Goal: Information Seeking & Learning: Learn about a topic

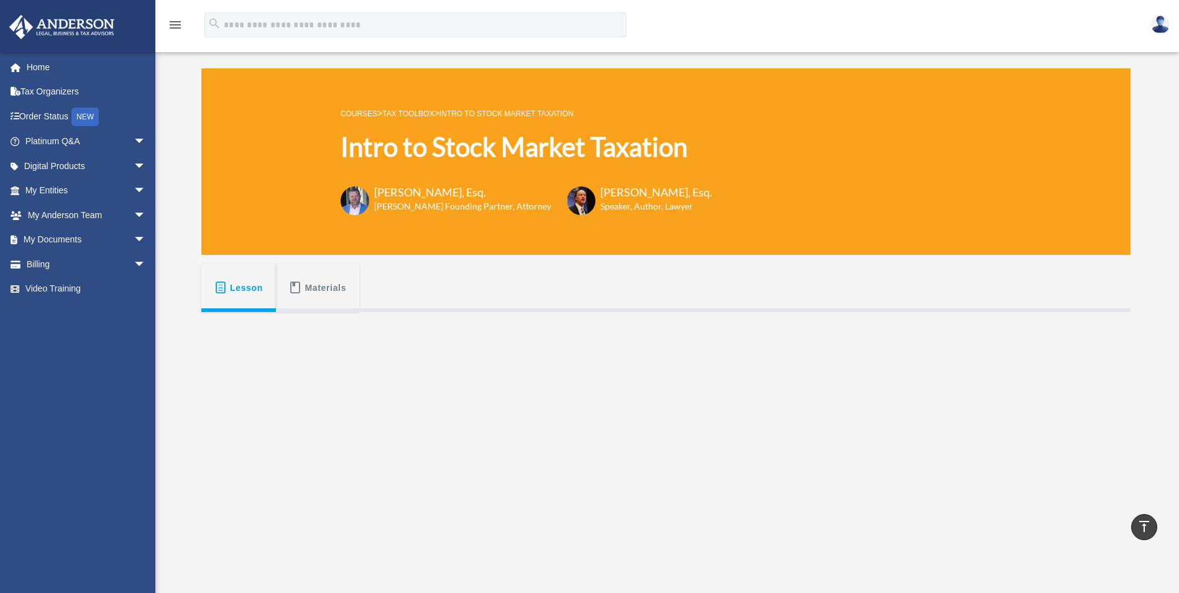
scroll to position [249, 0]
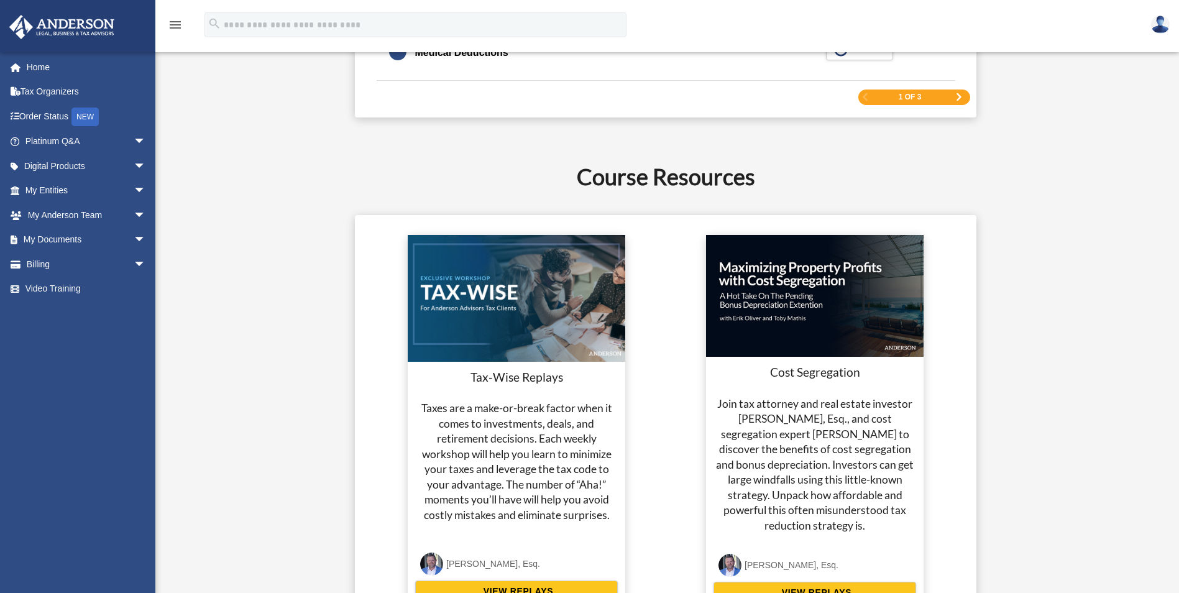
scroll to position [2148, 0]
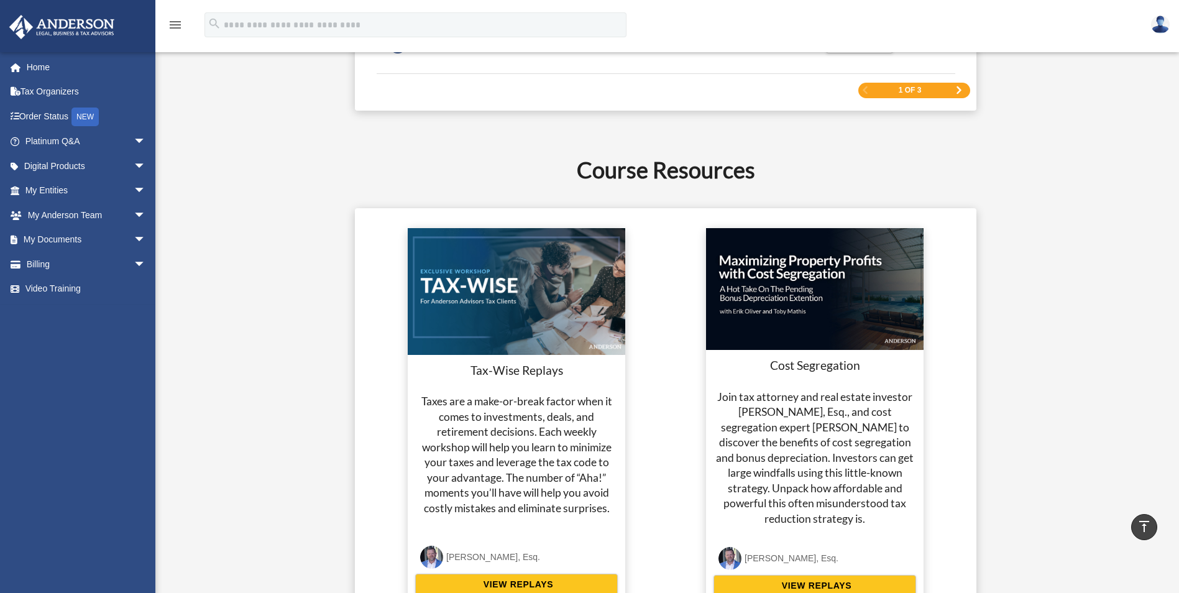
click at [934, 89] on div "1 of 3" at bounding box center [914, 91] width 112 height 16
click at [960, 91] on span "Next Page" at bounding box center [958, 89] width 7 height 7
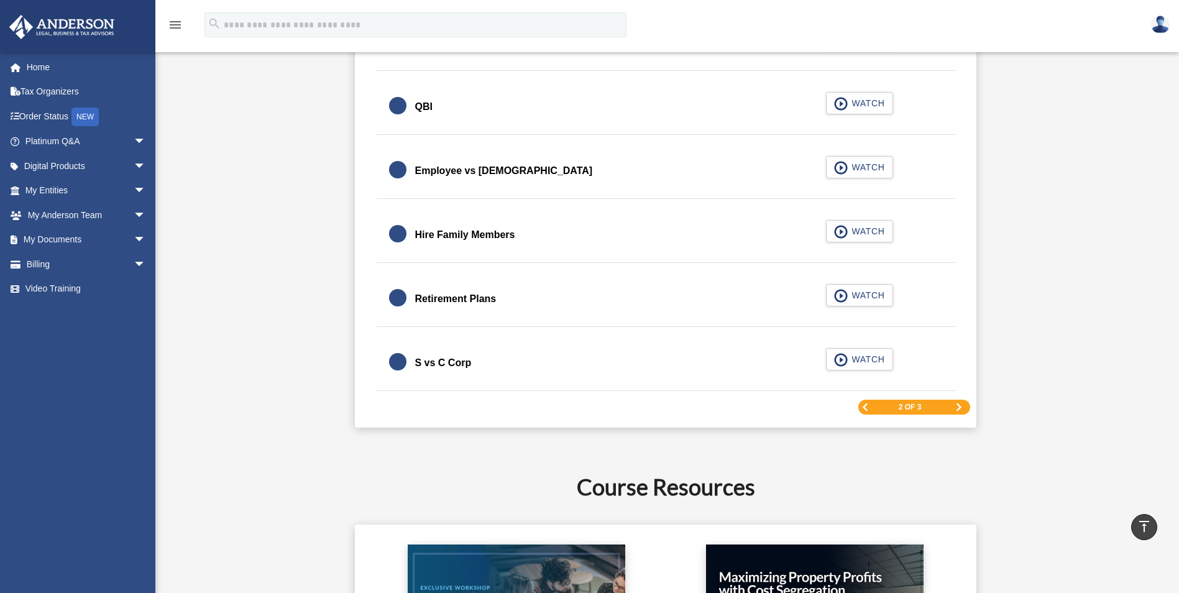
scroll to position [1839, 0]
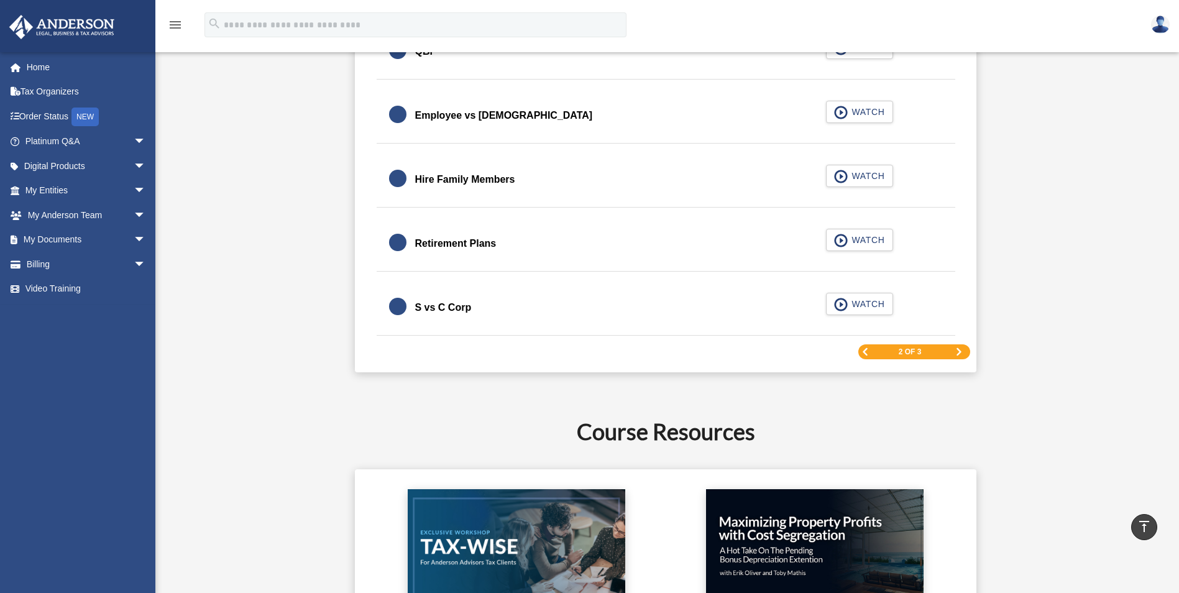
click at [959, 349] on span "Next Page" at bounding box center [958, 351] width 7 height 7
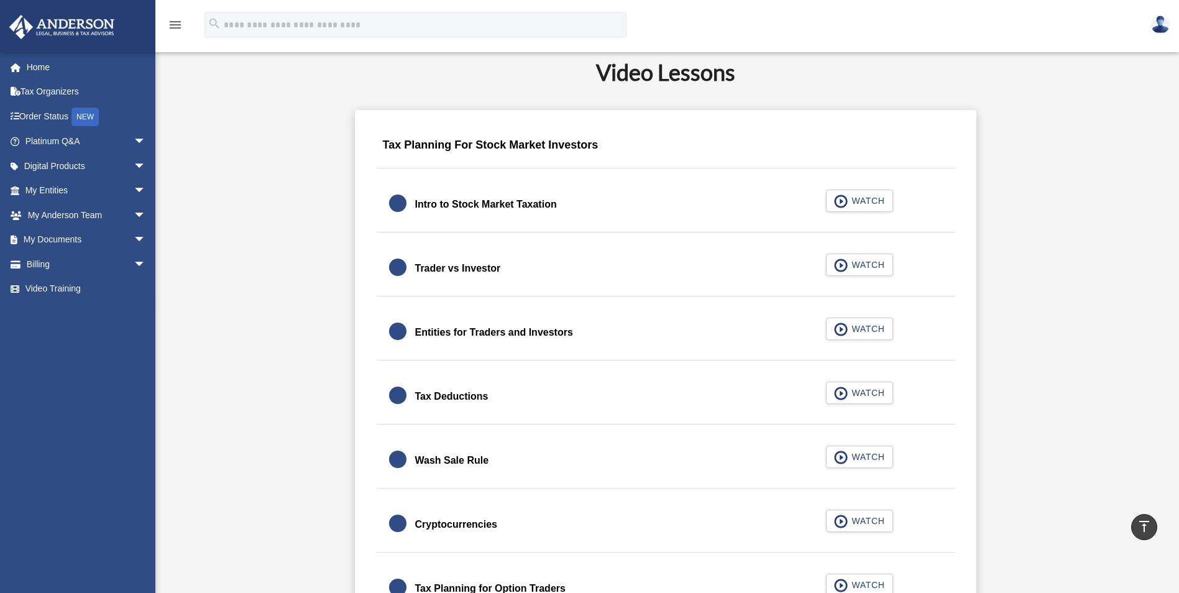
scroll to position [720, 0]
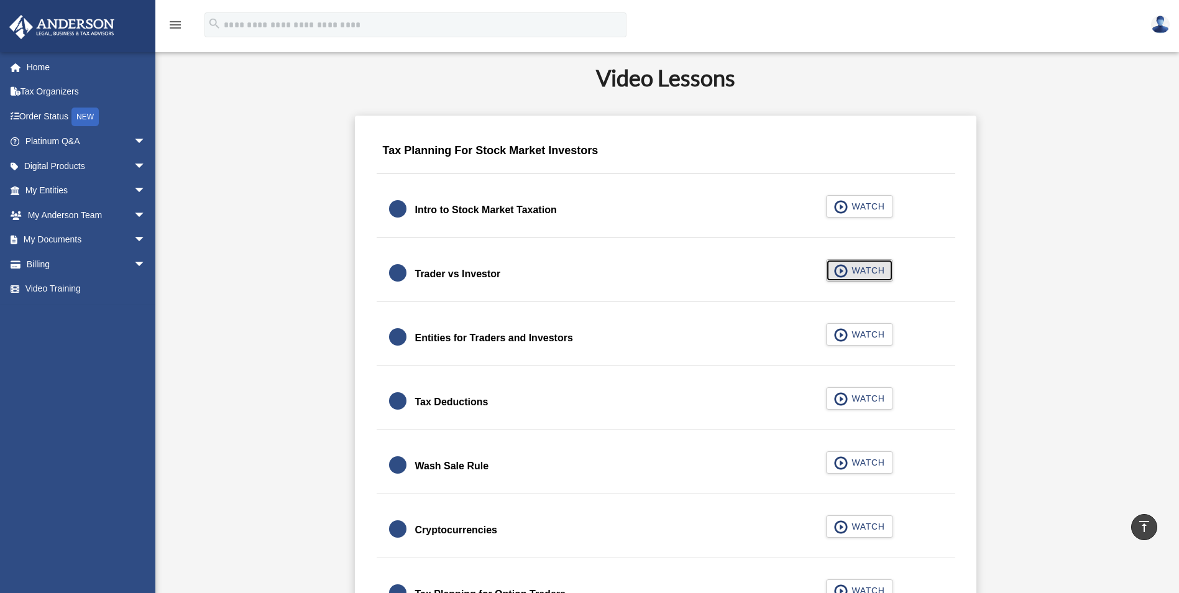
click at [856, 273] on span "WATCH" at bounding box center [866, 270] width 37 height 12
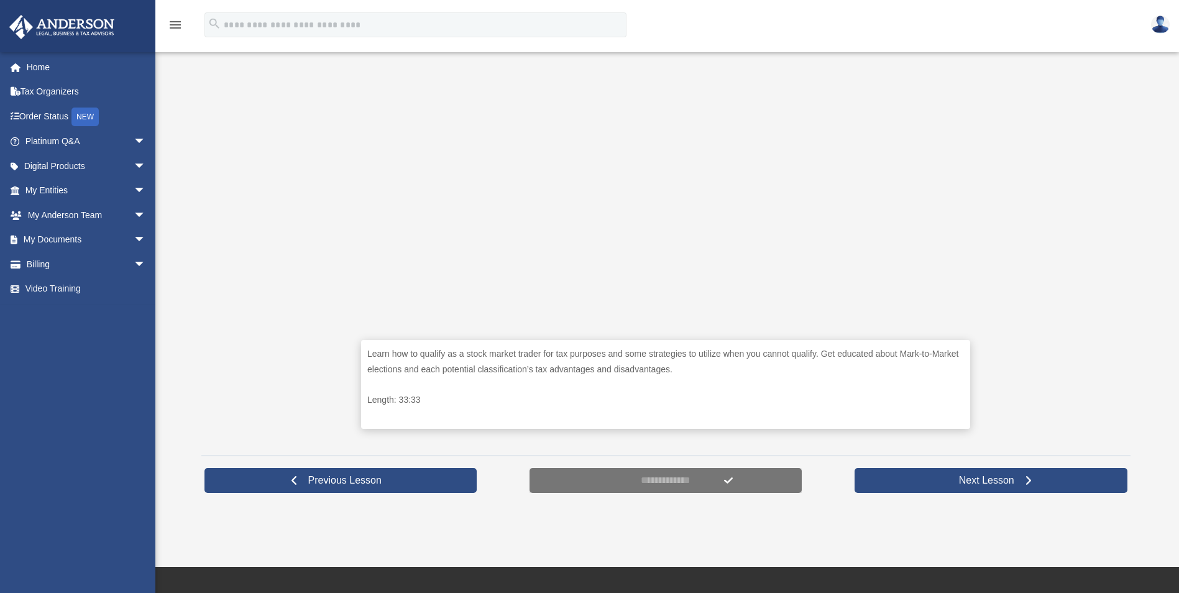
scroll to position [373, 0]
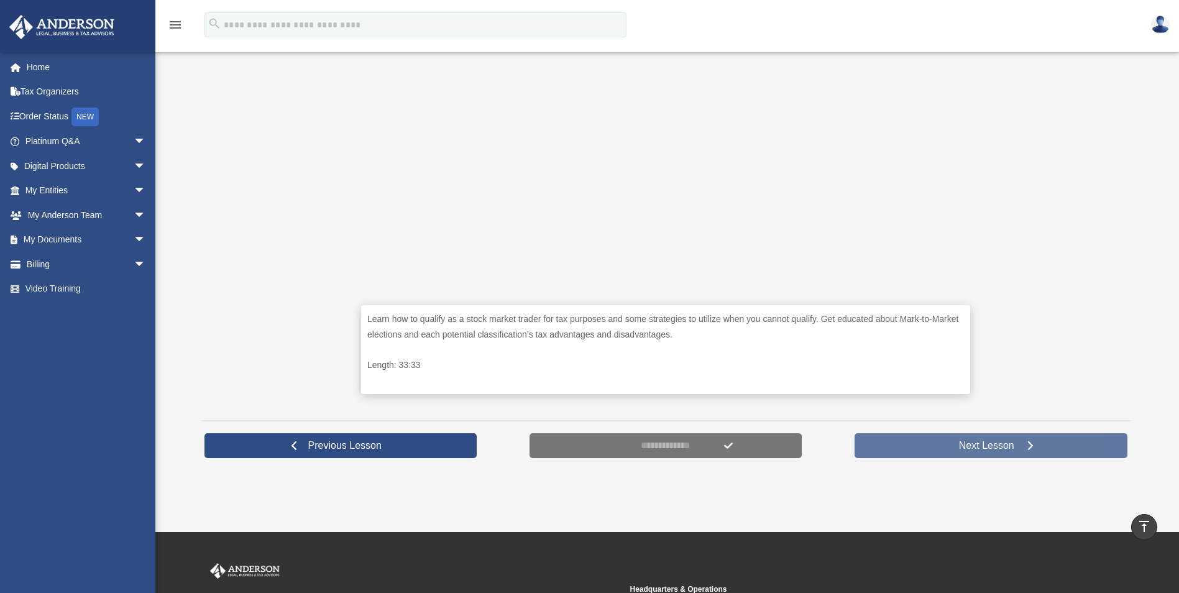
click at [936, 444] on link "Next Lesson" at bounding box center [991, 445] width 273 height 25
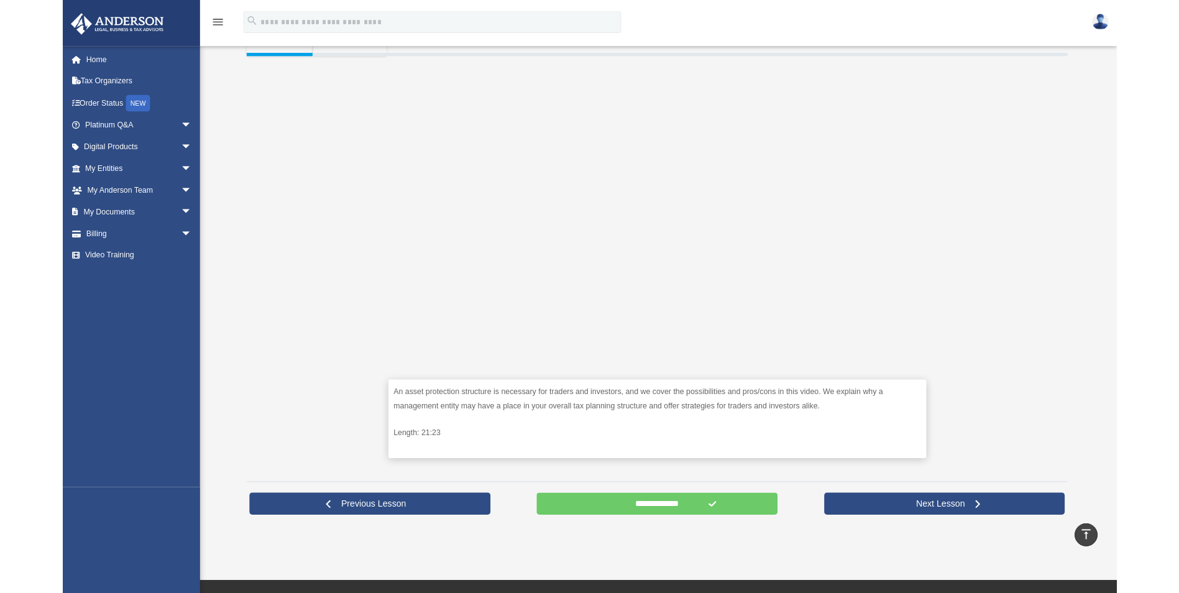
scroll to position [249, 0]
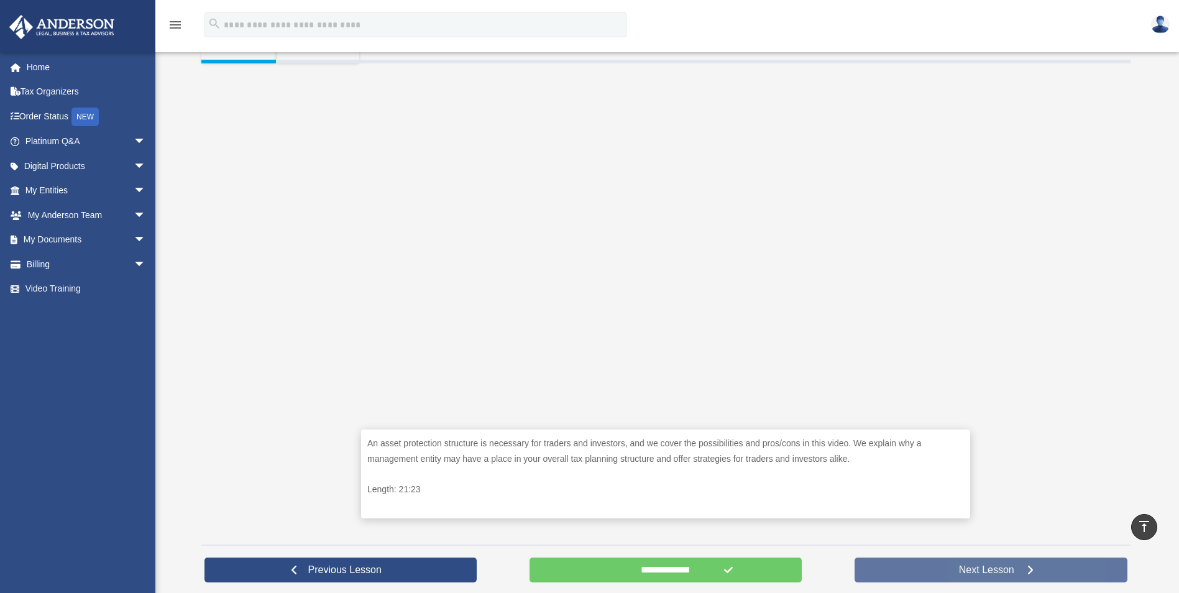
click at [957, 570] on span "Next Lesson" at bounding box center [986, 570] width 75 height 12
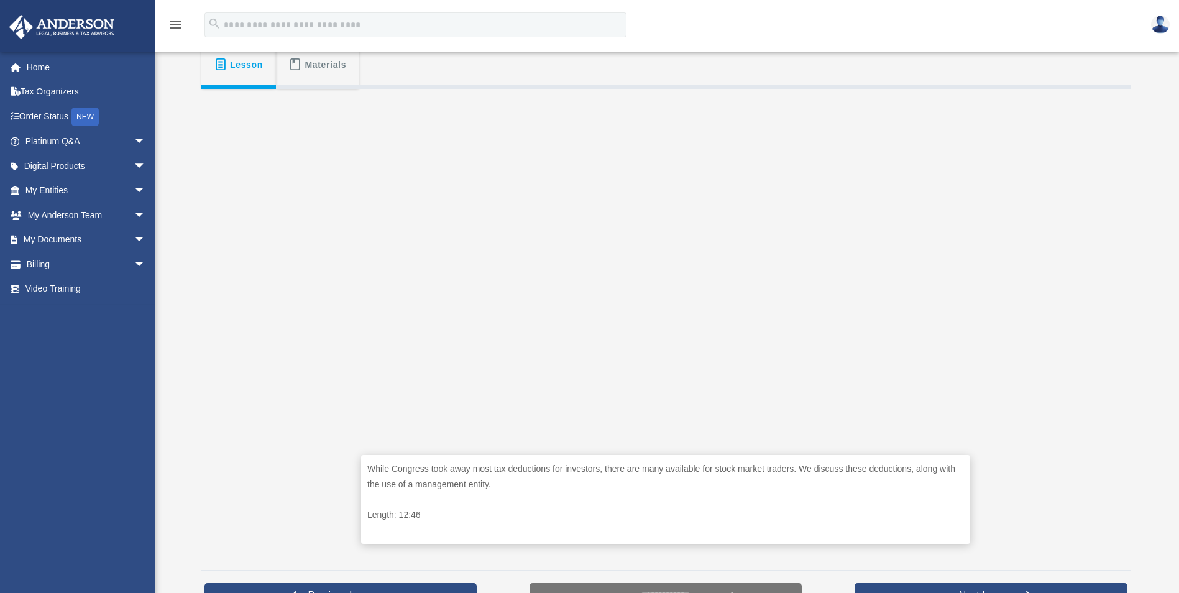
scroll to position [249, 0]
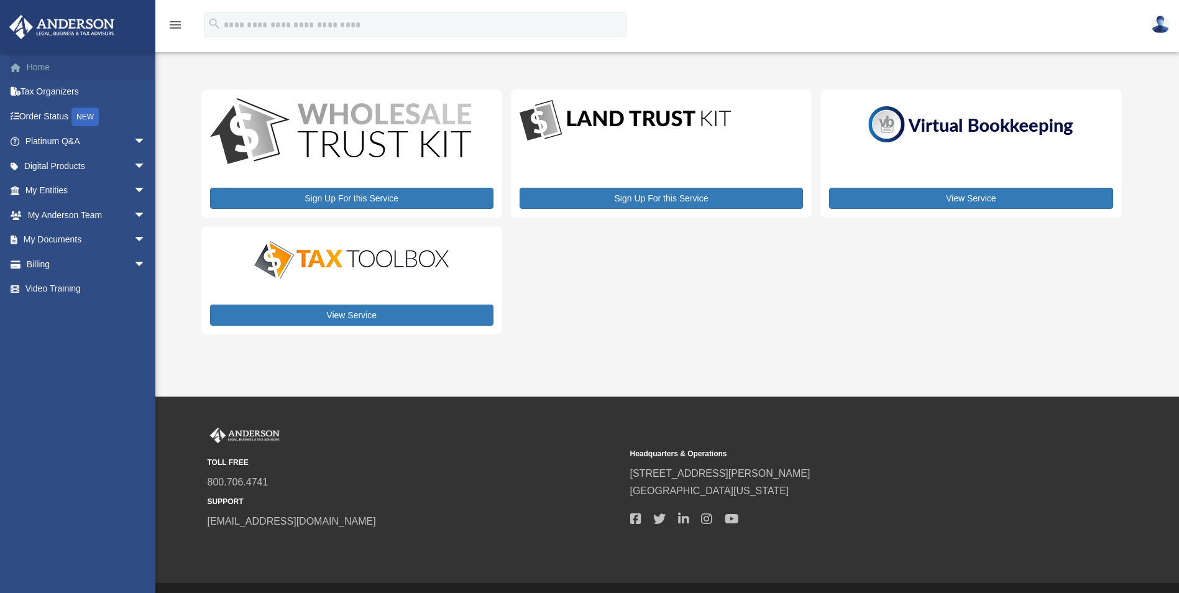
click at [31, 65] on link "Home" at bounding box center [87, 67] width 156 height 25
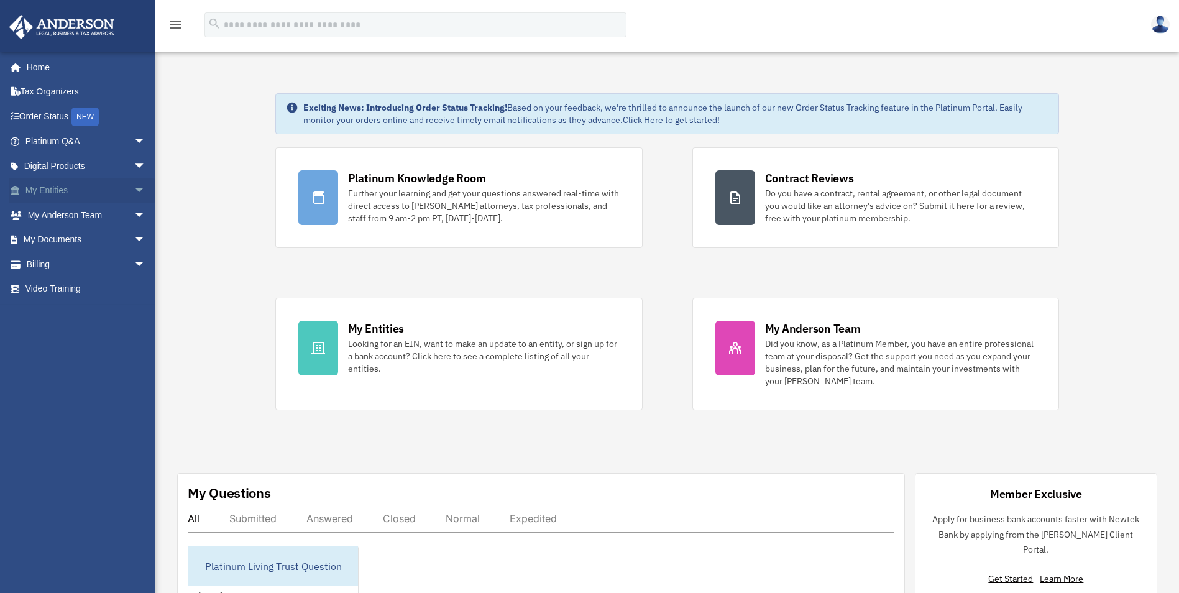
click at [42, 190] on link "My Entities arrow_drop_down" at bounding box center [87, 190] width 156 height 25
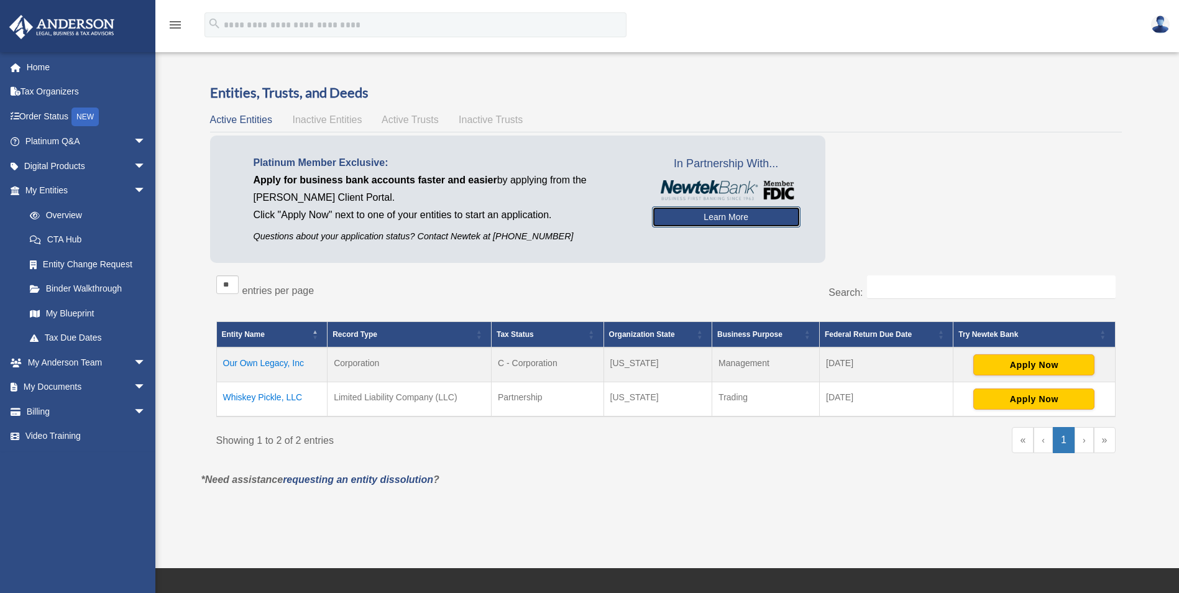
click at [665, 217] on link "Learn More" at bounding box center [726, 216] width 149 height 21
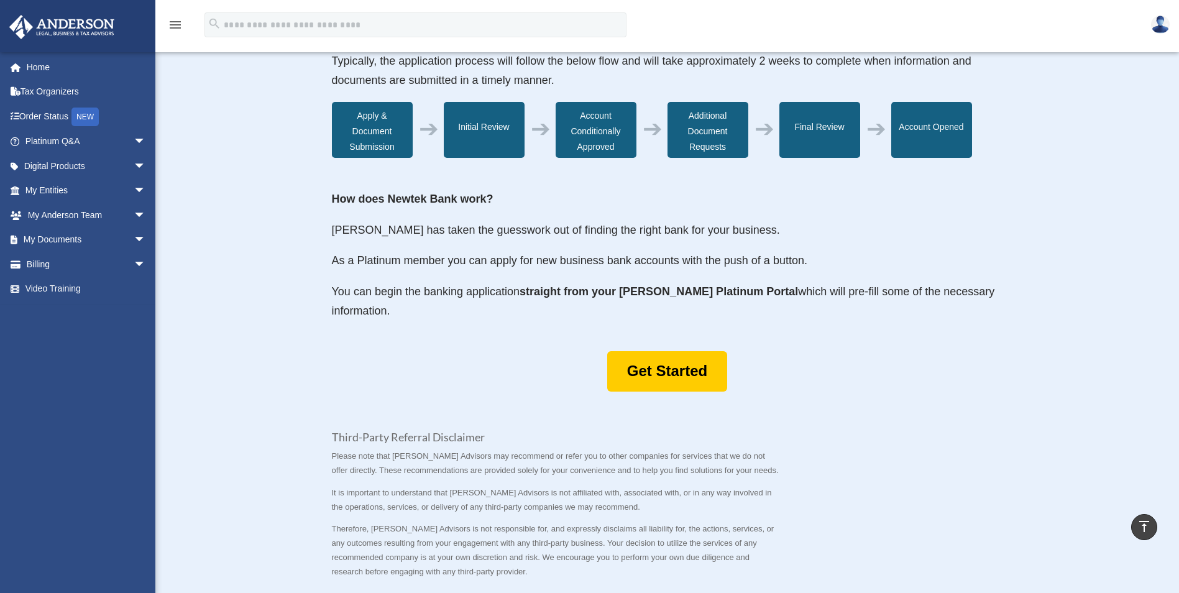
scroll to position [373, 0]
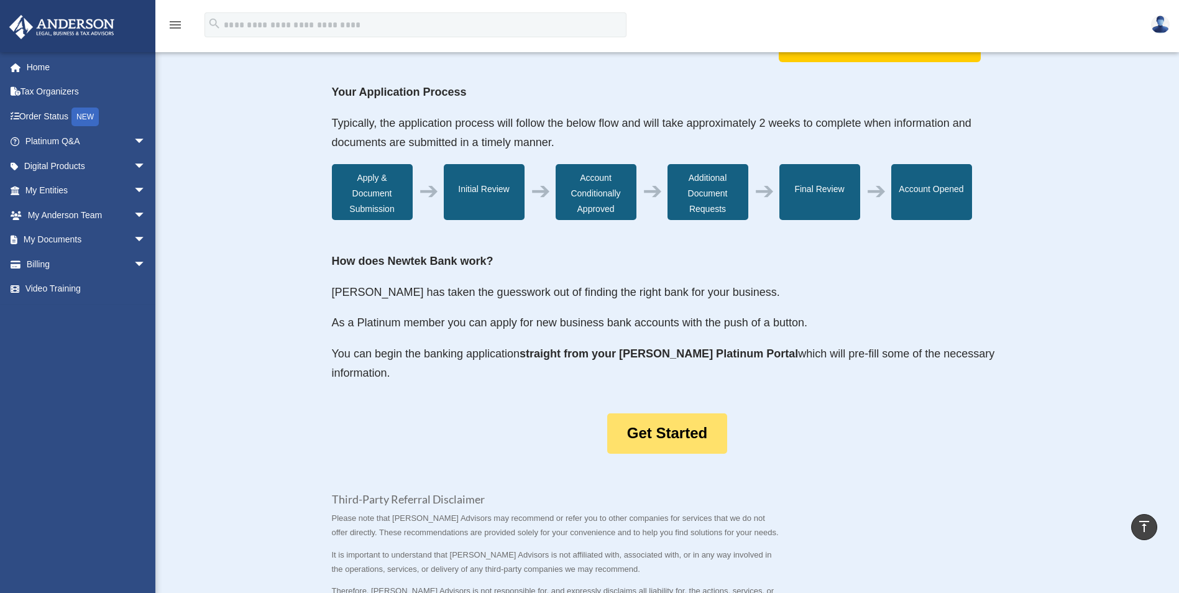
click at [655, 439] on link "Get Started" at bounding box center [667, 433] width 120 height 40
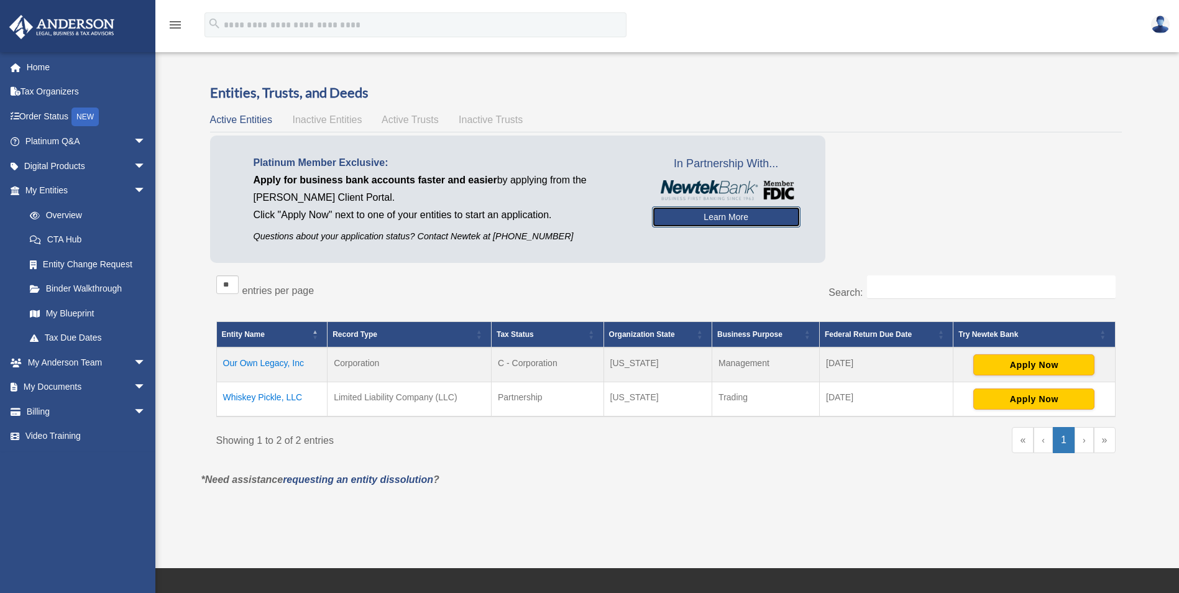
click at [692, 211] on link "Learn More" at bounding box center [726, 216] width 149 height 21
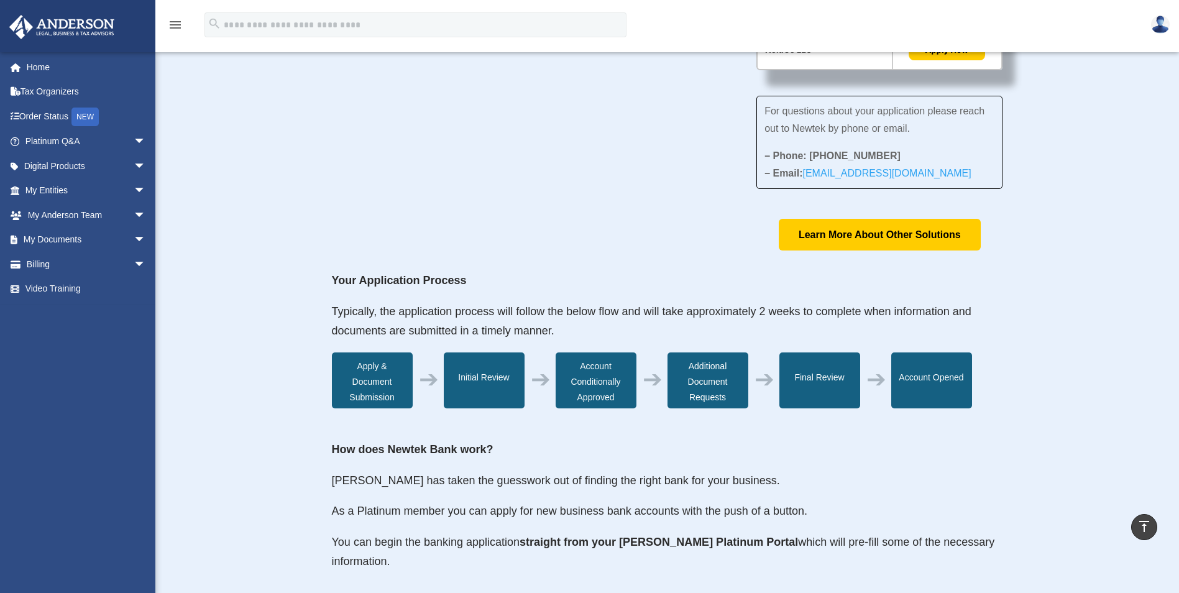
scroll to position [124, 0]
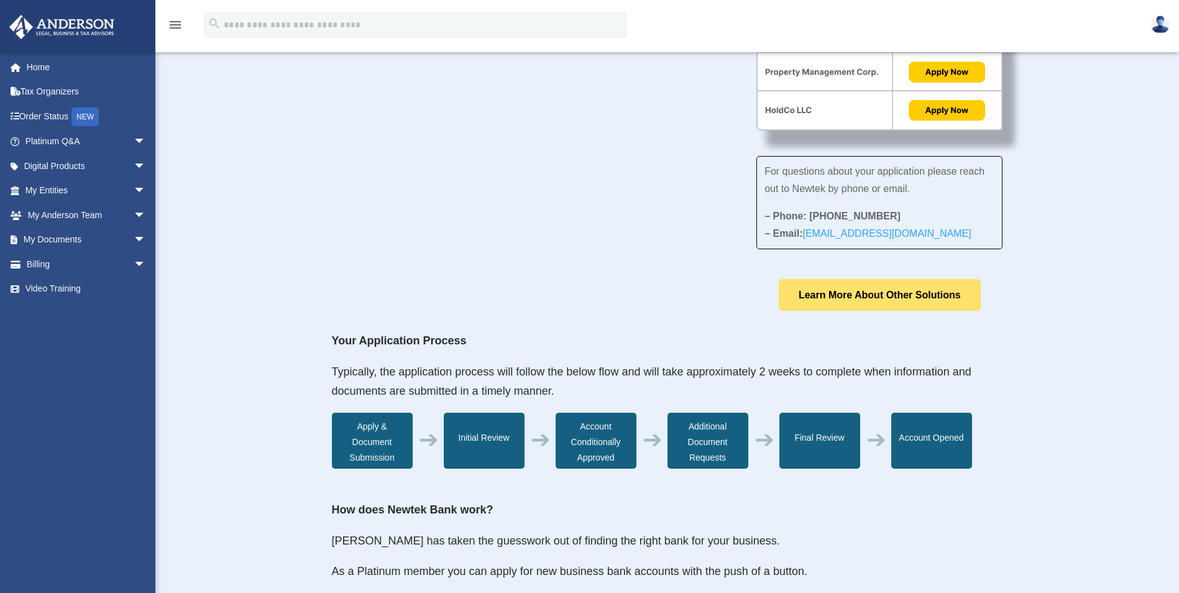
click at [859, 298] on link "Learn More About Other Solutions" at bounding box center [880, 295] width 202 height 32
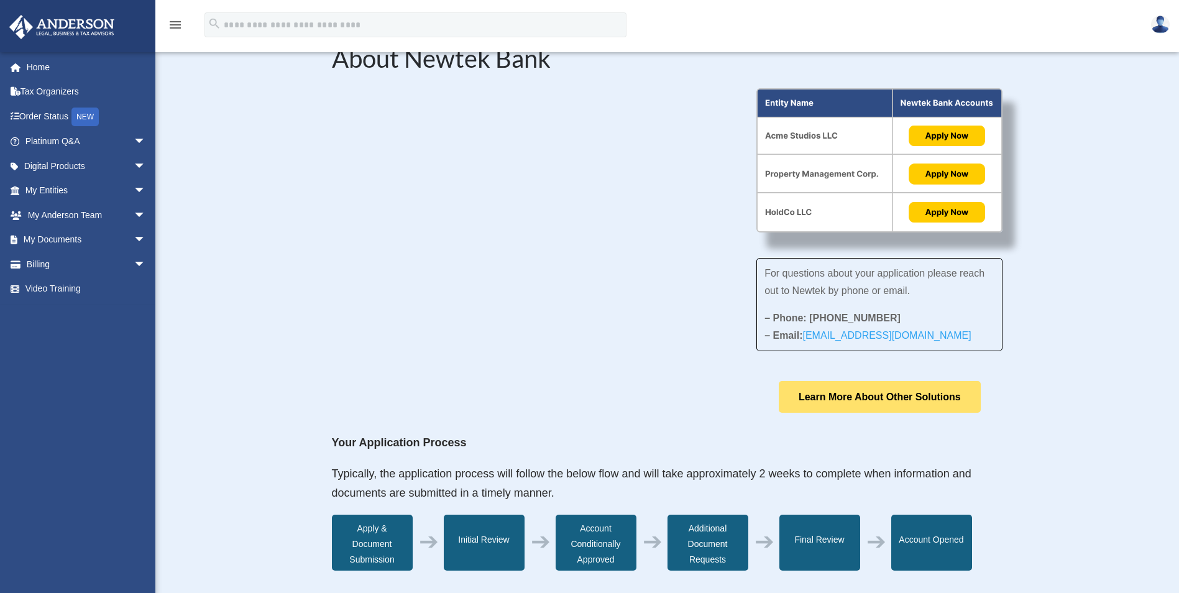
scroll to position [0, 0]
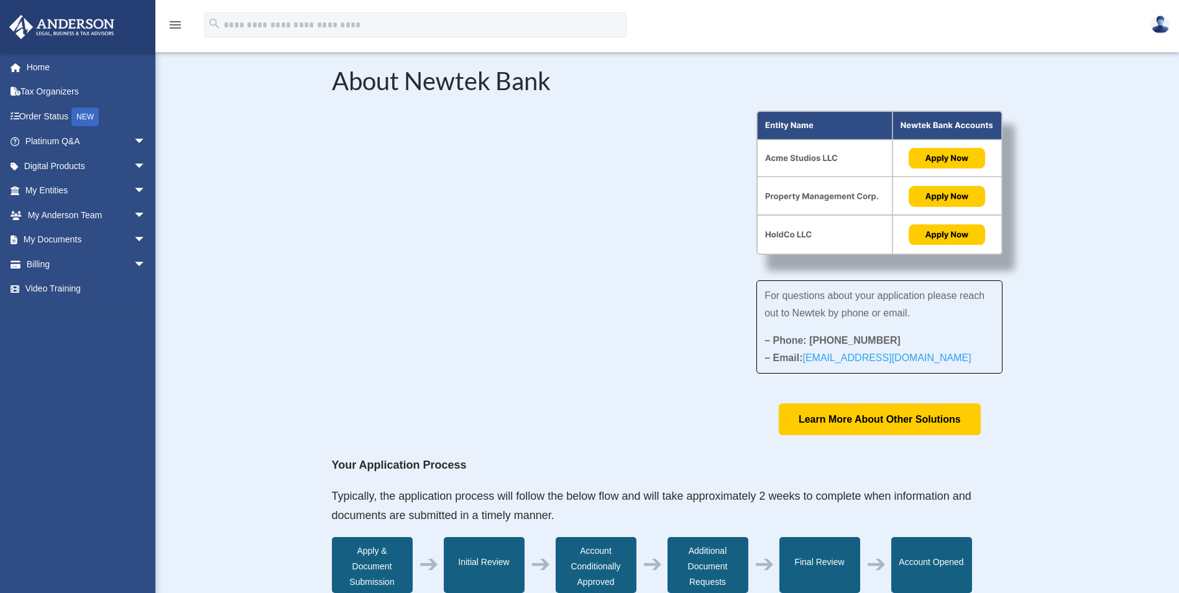
click at [946, 165] on img at bounding box center [879, 183] width 246 height 144
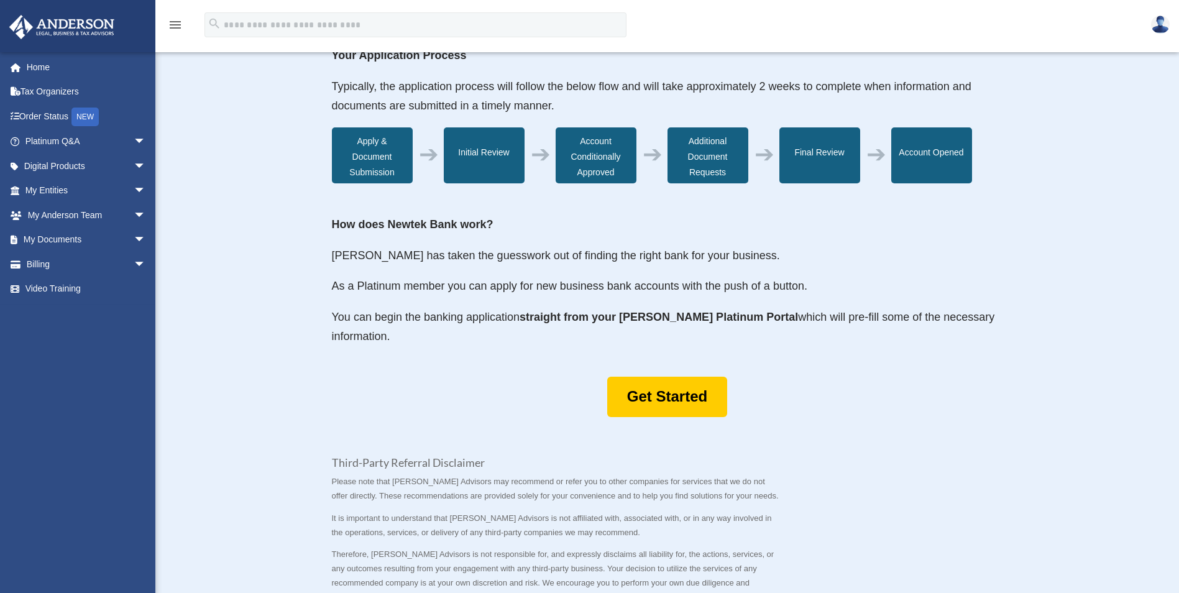
scroll to position [435, 0]
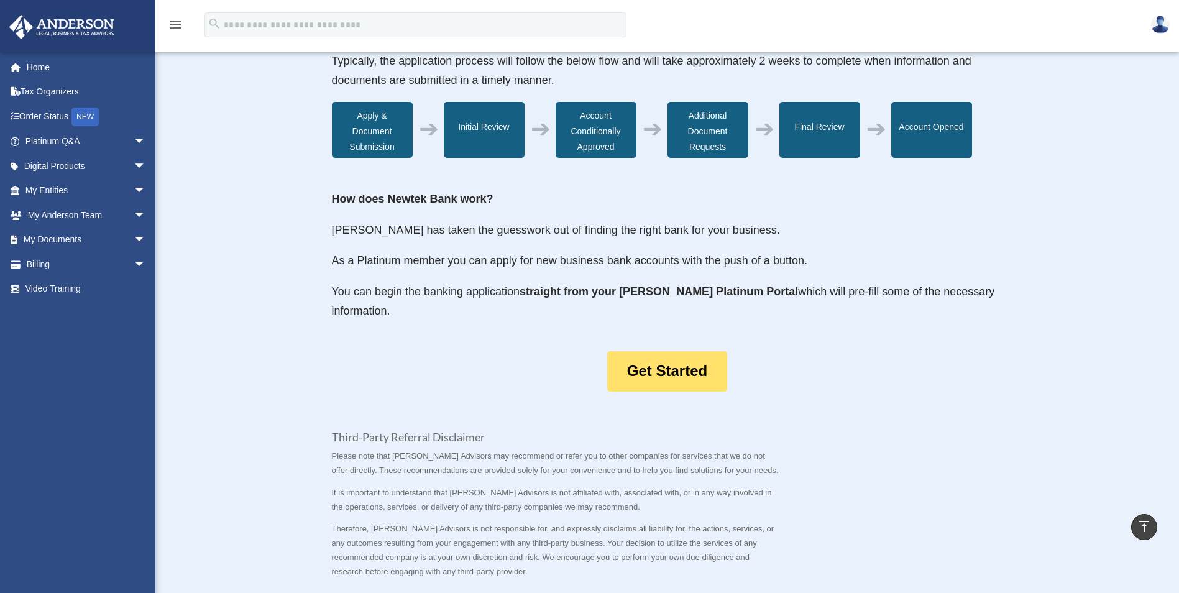
click at [679, 374] on link "Get Started" at bounding box center [667, 371] width 120 height 40
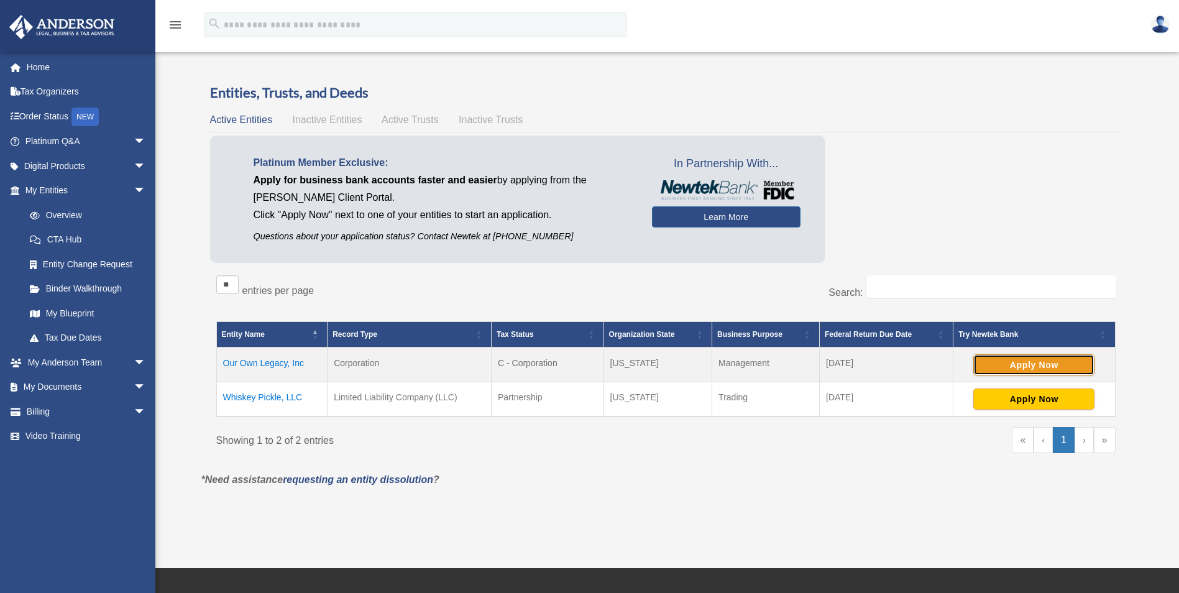
click at [1019, 364] on button "Apply Now" at bounding box center [1033, 364] width 121 height 21
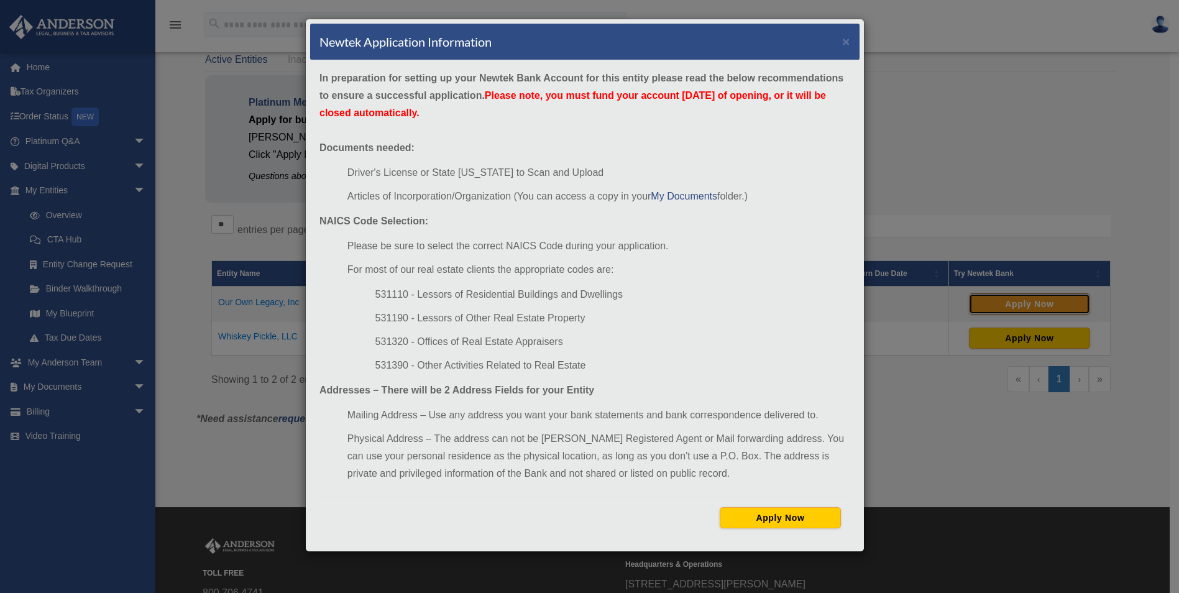
scroll to position [62, 0]
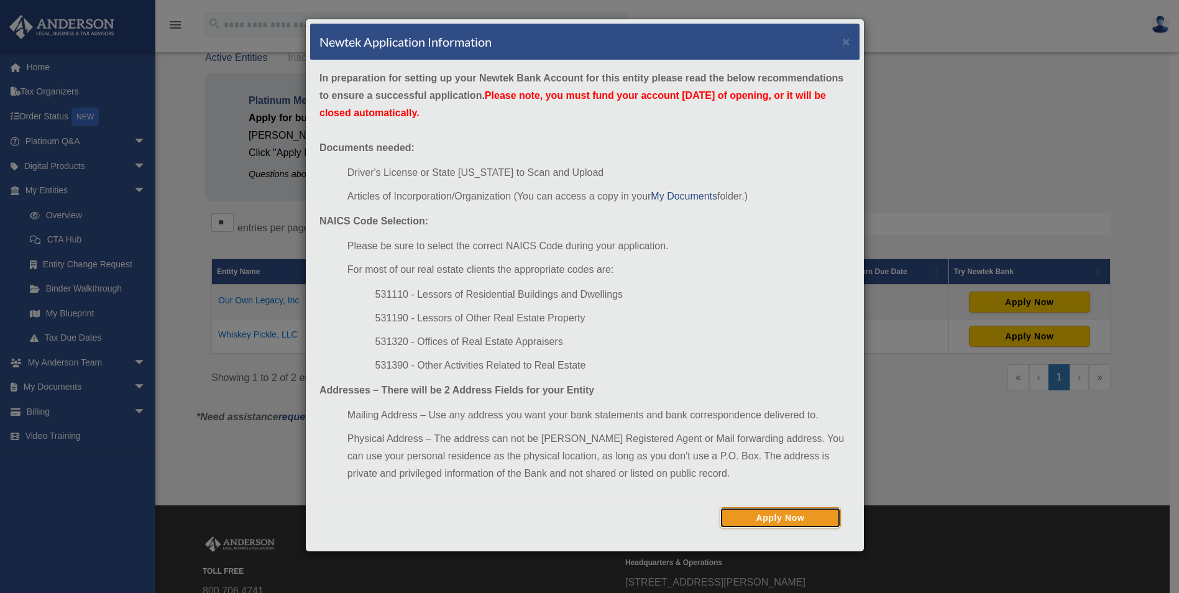
click at [766, 520] on button "Apply Now" at bounding box center [780, 517] width 121 height 21
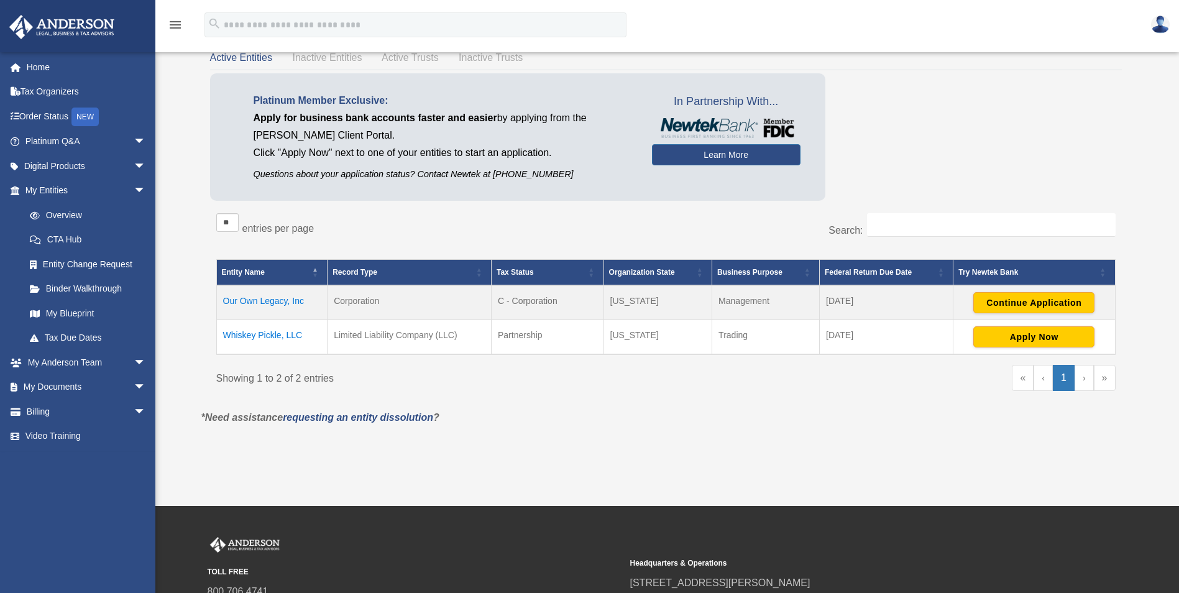
scroll to position [62, 0]
click at [44, 144] on link "Platinum Q&A arrow_drop_down" at bounding box center [87, 141] width 156 height 25
